Goal: Transaction & Acquisition: Book appointment/travel/reservation

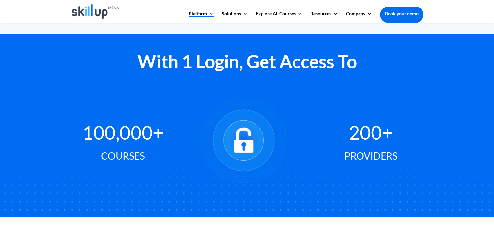
scroll to position [359, 0]
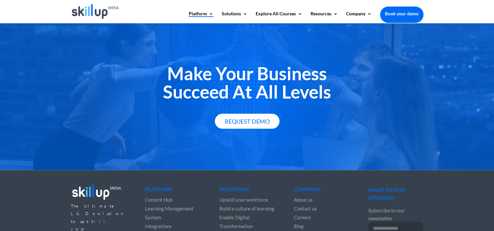
scroll to position [1207, 0]
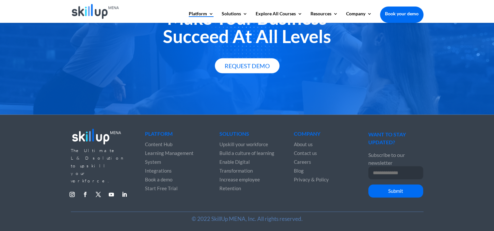
drag, startPoint x: 158, startPoint y: 138, endPoint x: 180, endPoint y: 131, distance: 22.9
click at [158, 141] on span "Content Hub" at bounding box center [158, 144] width 27 height 6
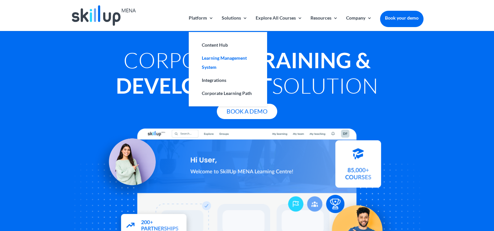
click at [212, 56] on link "Learning Management System" at bounding box center [227, 63] width 65 height 22
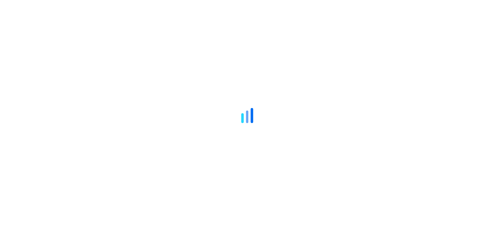
scroll to position [799, 0]
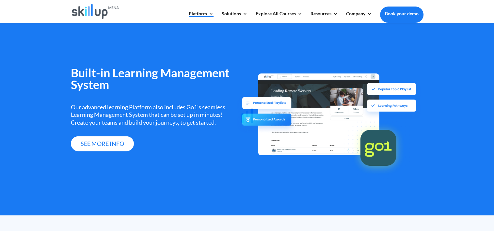
click at [201, 16] on div at bounding box center [247, 115] width 494 height 231
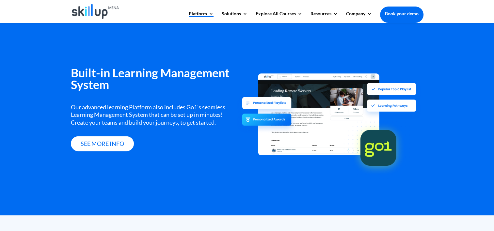
click at [328, 117] on div at bounding box center [340, 126] width 167 height 118
click at [384, 149] on img at bounding box center [378, 145] width 53 height 53
click at [252, 115] on img at bounding box center [267, 117] width 60 height 40
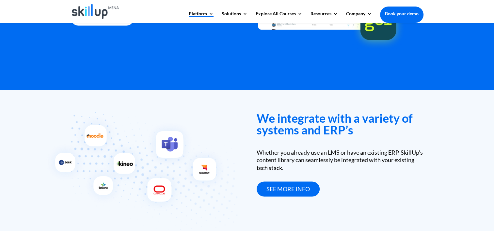
scroll to position [897, 0]
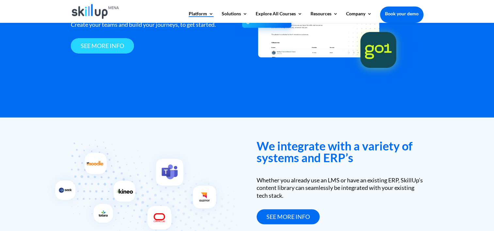
drag, startPoint x: 90, startPoint y: 44, endPoint x: 95, endPoint y: 47, distance: 5.7
click at [90, 44] on link "see more info" at bounding box center [102, 45] width 63 height 15
